Goal: Find contact information: Find contact information

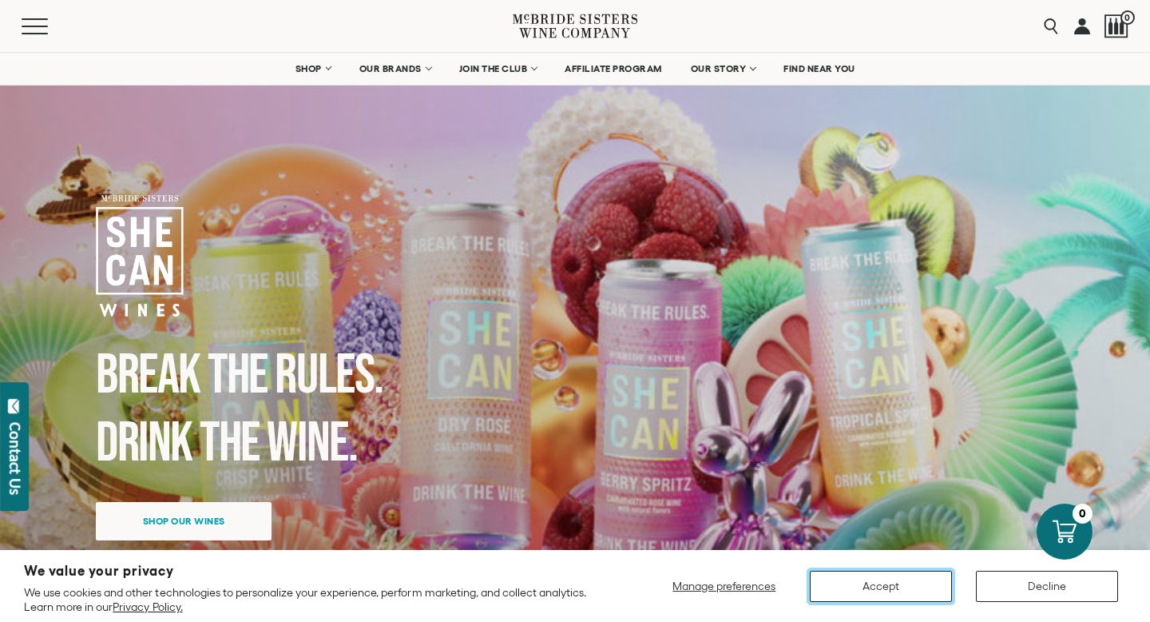
click at [882, 590] on button "Accept" at bounding box center [881, 585] width 142 height 31
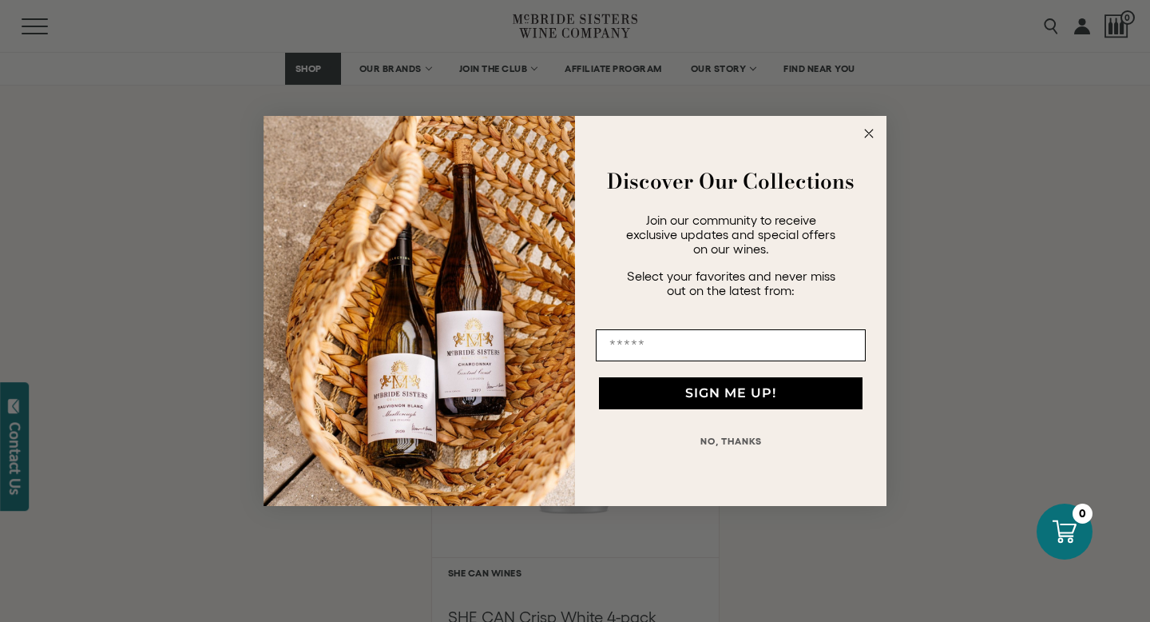
scroll to position [1108, 0]
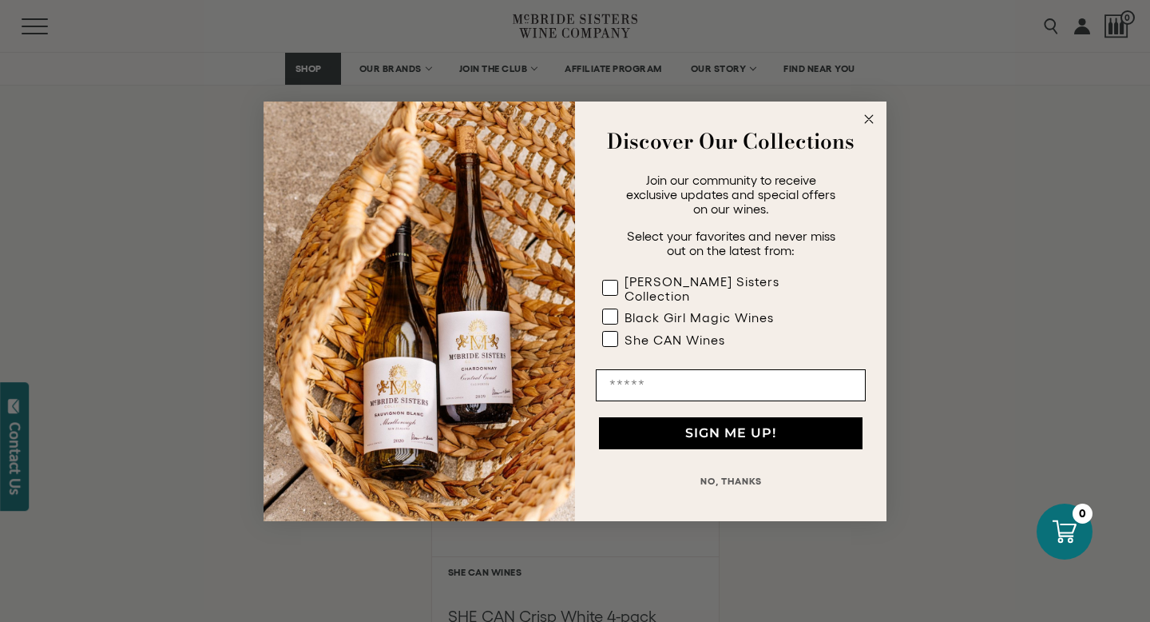
click at [868, 128] on circle "Close dialog" at bounding box center [869, 118] width 18 height 18
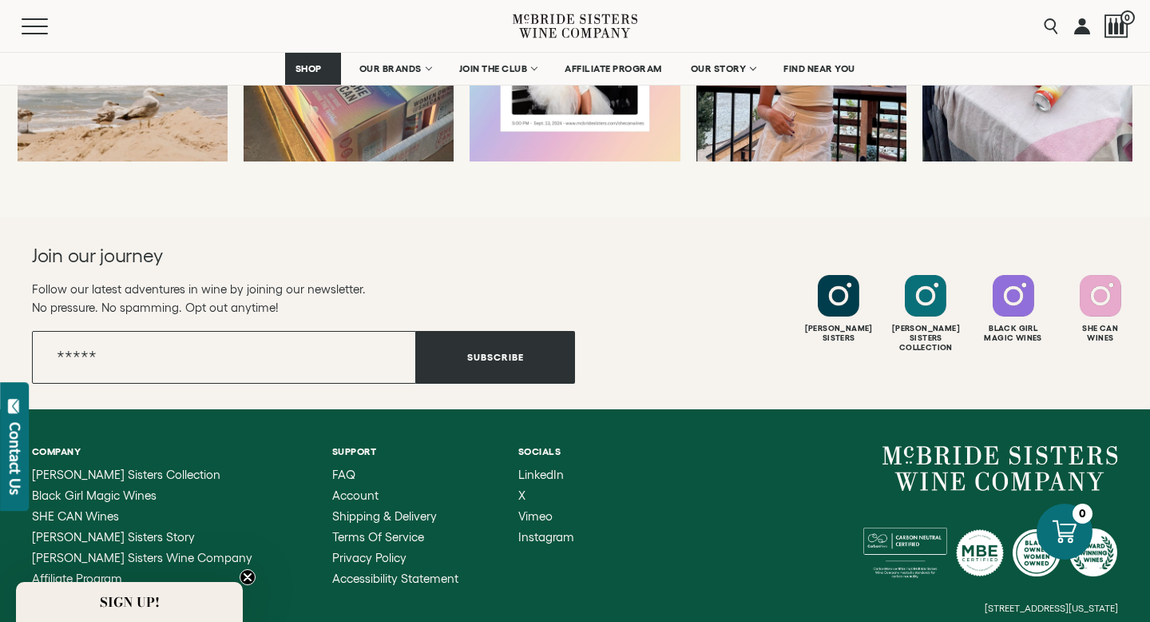
scroll to position [3481, 0]
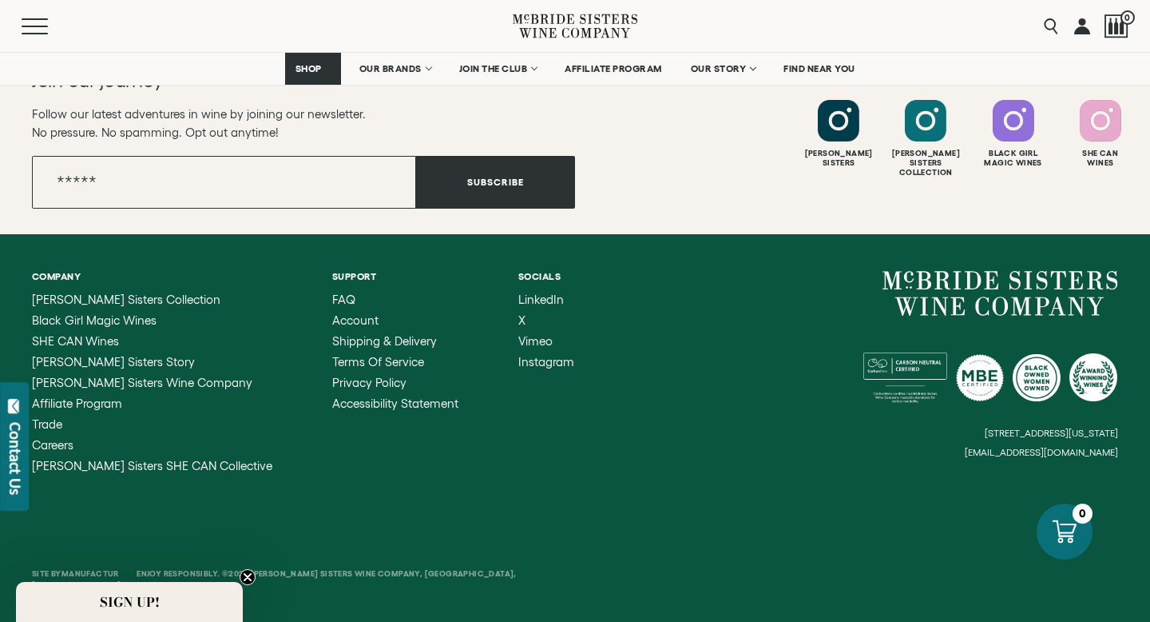
drag, startPoint x: 940, startPoint y: 449, endPoint x: 1147, endPoint y: 447, distance: 207.7
click at [1147, 447] on div "Company [PERSON_NAME] Sisters Collection Black Girl Magic Wines SHE CAN Wines […" at bounding box center [575, 371] width 1150 height 275
drag, startPoint x: 1142, startPoint y: 458, endPoint x: 992, endPoint y: 451, distance: 149.5
click at [992, 451] on div "Company [PERSON_NAME] Sisters Collection Black Girl Magic Wines SHE CAN Wines […" at bounding box center [575, 371] width 1150 height 275
click at [989, 450] on small "[EMAIL_ADDRESS][DOMAIN_NAME]" at bounding box center [1041, 452] width 153 height 11
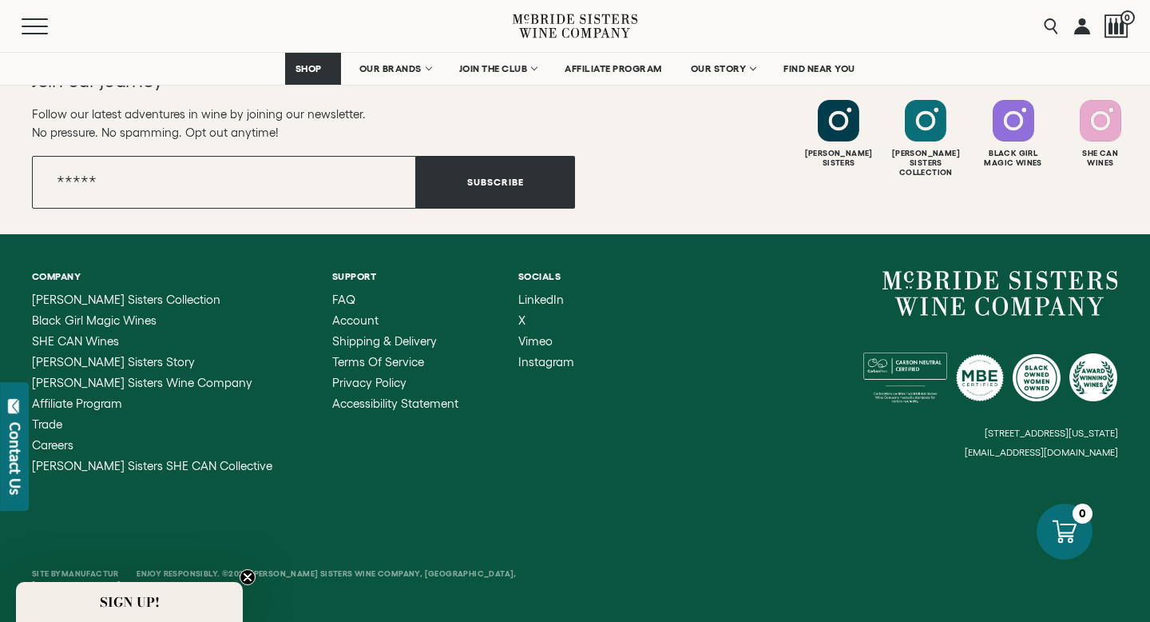
click at [938, 482] on div "Company [PERSON_NAME] Sisters Collection Black Girl Magic Wines SHE CAN Wines […" at bounding box center [575, 371] width 1150 height 275
drag, startPoint x: 975, startPoint y: 451, endPoint x: 1083, endPoint y: 449, distance: 107.9
click at [1083, 449] on div "[STREET_ADDRESS][US_STATE] [EMAIL_ADDRESS][DOMAIN_NAME]" at bounding box center [846, 364] width 543 height 187
drag, startPoint x: 1119, startPoint y: 449, endPoint x: 960, endPoint y: 447, distance: 159.0
click at [960, 447] on div "Company [PERSON_NAME] Sisters Collection Black Girl Magic Wines SHE CAN Wines […" at bounding box center [575, 371] width 1150 height 275
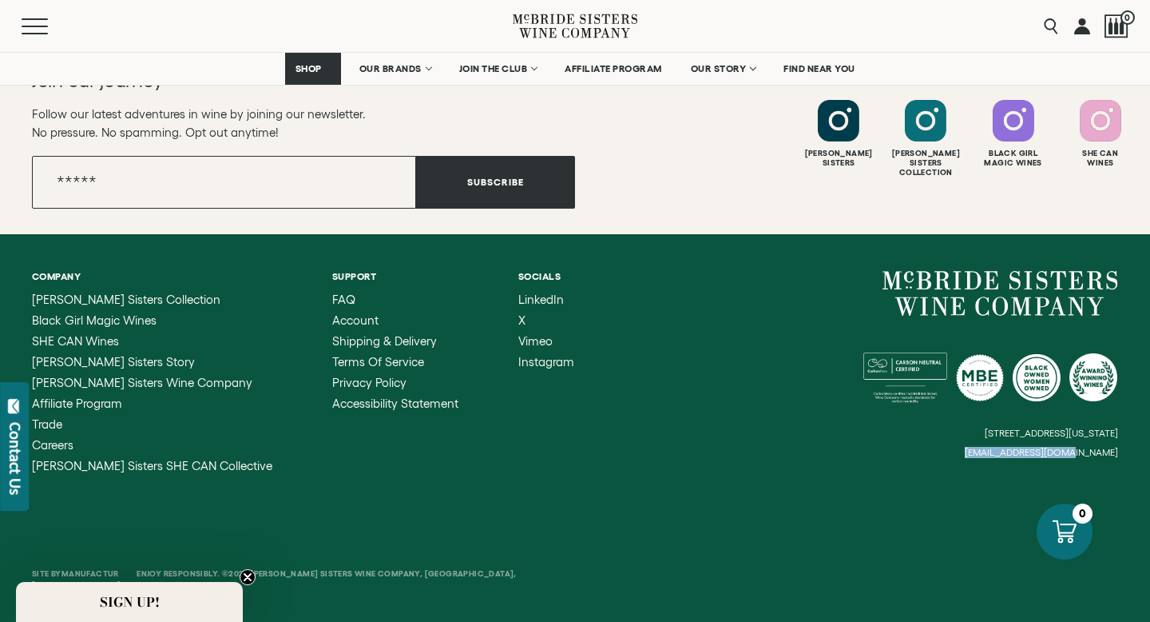
drag, startPoint x: 960, startPoint y: 447, endPoint x: 1023, endPoint y: 446, distance: 63.9
click at [1027, 446] on div "[STREET_ADDRESS][US_STATE] [EMAIL_ADDRESS][DOMAIN_NAME]" at bounding box center [846, 364] width 543 height 187
click at [968, 443] on div "[STREET_ADDRESS][US_STATE] [EMAIL_ADDRESS][DOMAIN_NAME]" at bounding box center [846, 364] width 543 height 187
click at [1024, 452] on small "[EMAIL_ADDRESS][DOMAIN_NAME]" at bounding box center [1041, 452] width 153 height 11
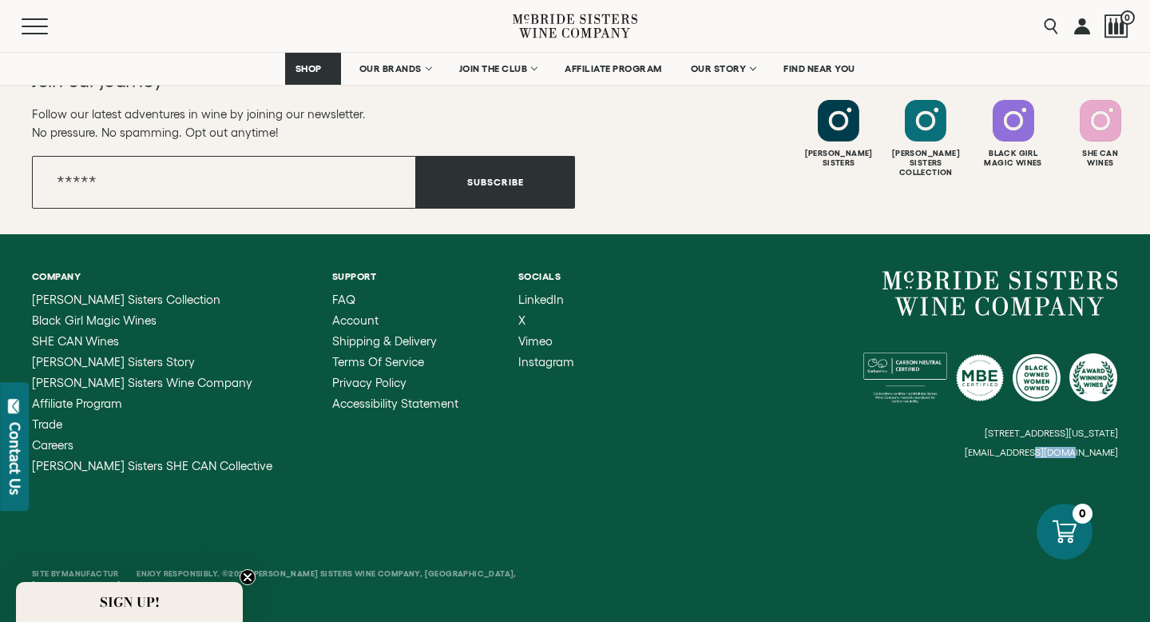
drag, startPoint x: 1024, startPoint y: 452, endPoint x: 971, endPoint y: 451, distance: 53.6
click at [971, 451] on div "[STREET_ADDRESS][US_STATE] [EMAIL_ADDRESS][DOMAIN_NAME]" at bounding box center [846, 364] width 543 height 187
drag, startPoint x: 971, startPoint y: 451, endPoint x: 1081, endPoint y: 449, distance: 110.3
click at [1081, 449] on div "[STREET_ADDRESS][US_STATE] [EMAIL_ADDRESS][DOMAIN_NAME]" at bounding box center [846, 364] width 543 height 187
copy small "hello@mcbridesiste"
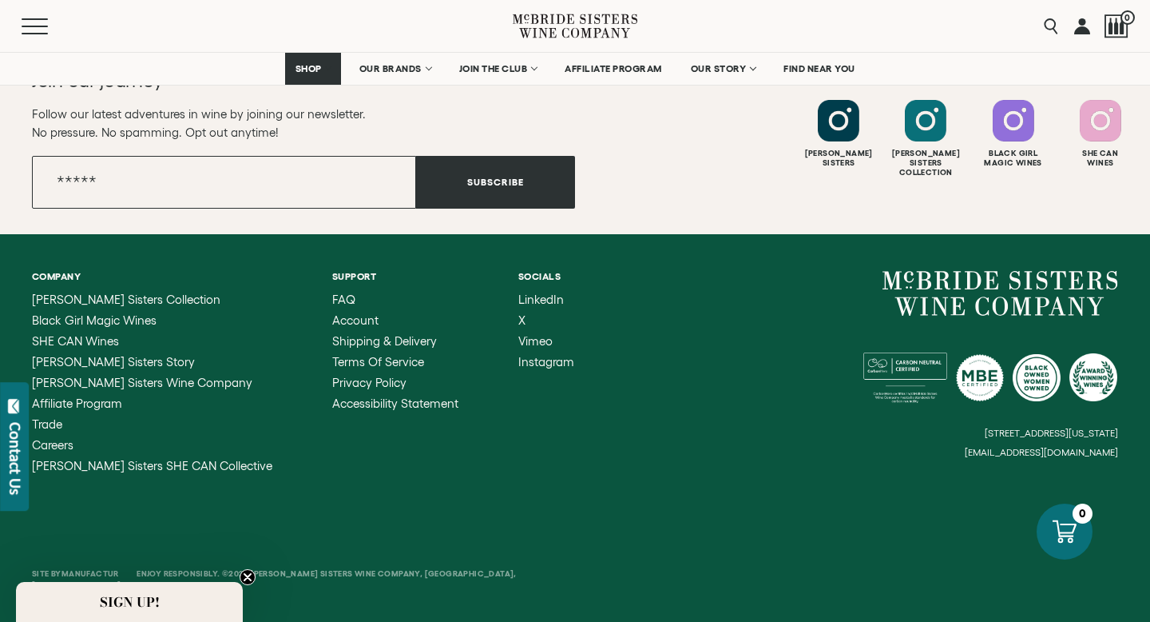
drag, startPoint x: 1081, startPoint y: 449, endPoint x: 494, endPoint y: 30, distance: 721.6
